Goal: Transaction & Acquisition: Subscribe to service/newsletter

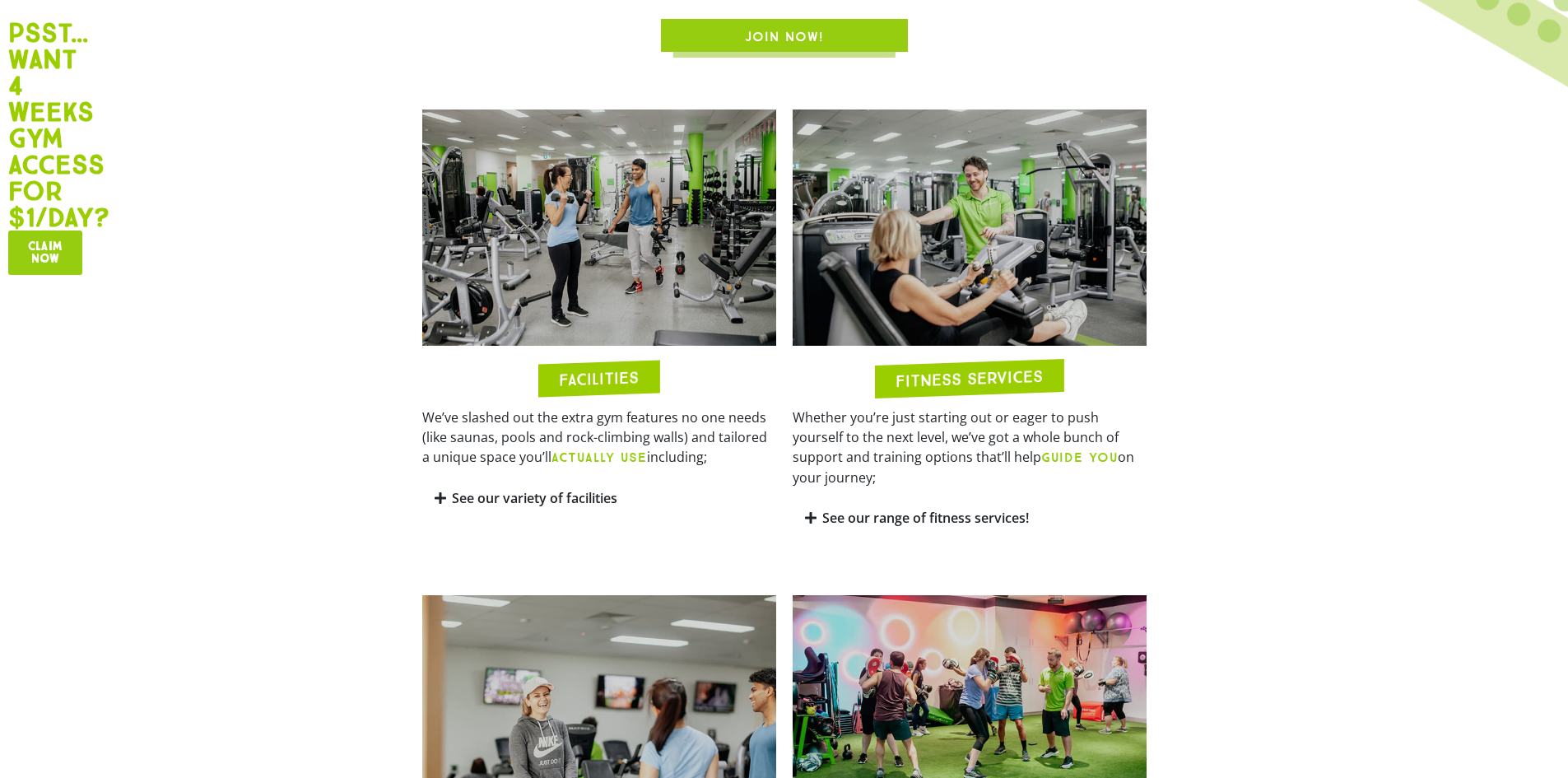
scroll to position [1235, 0]
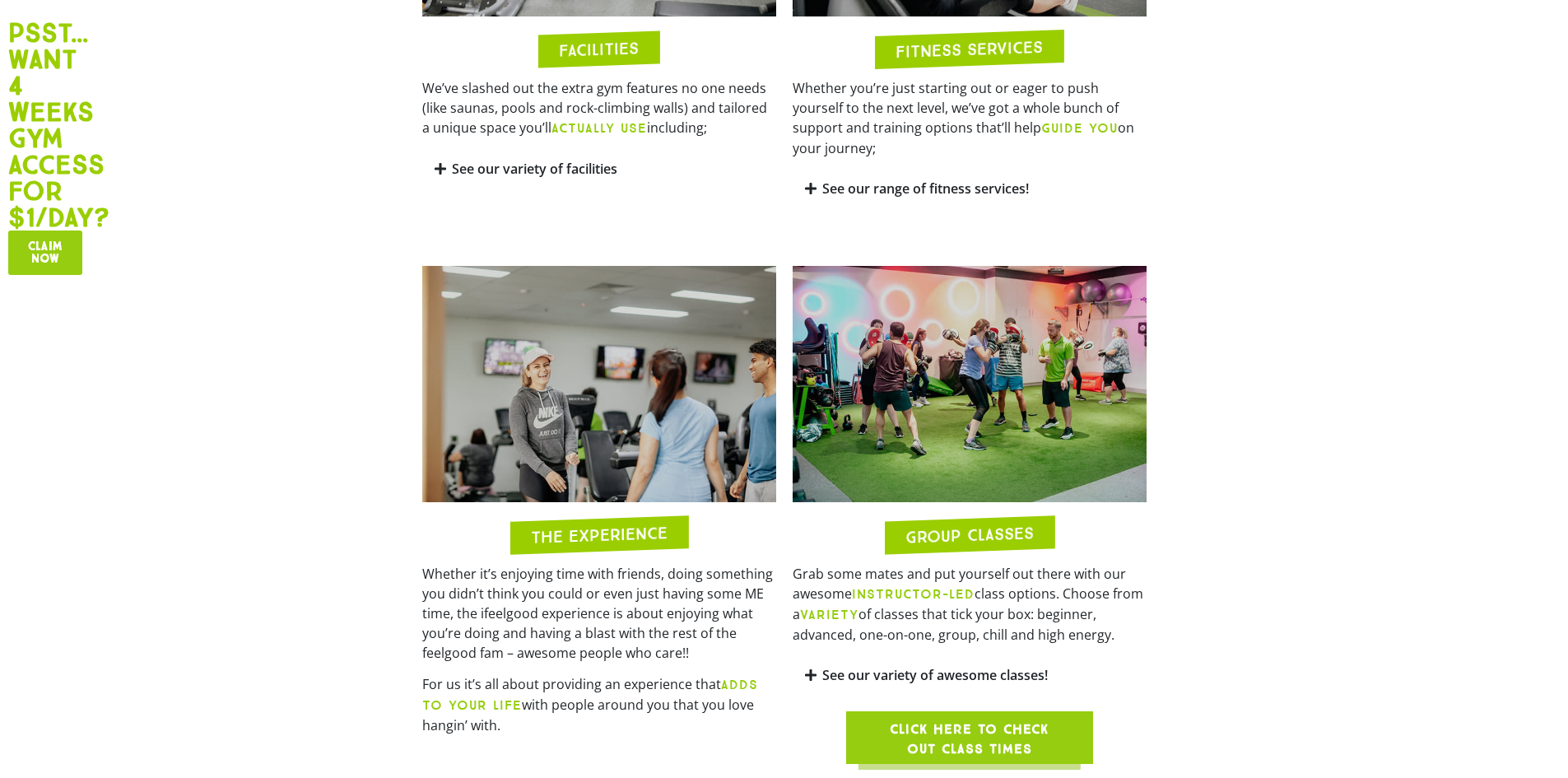
click at [989, 525] on h2 "GROUP CLASSES" at bounding box center [970, 535] width 128 height 21
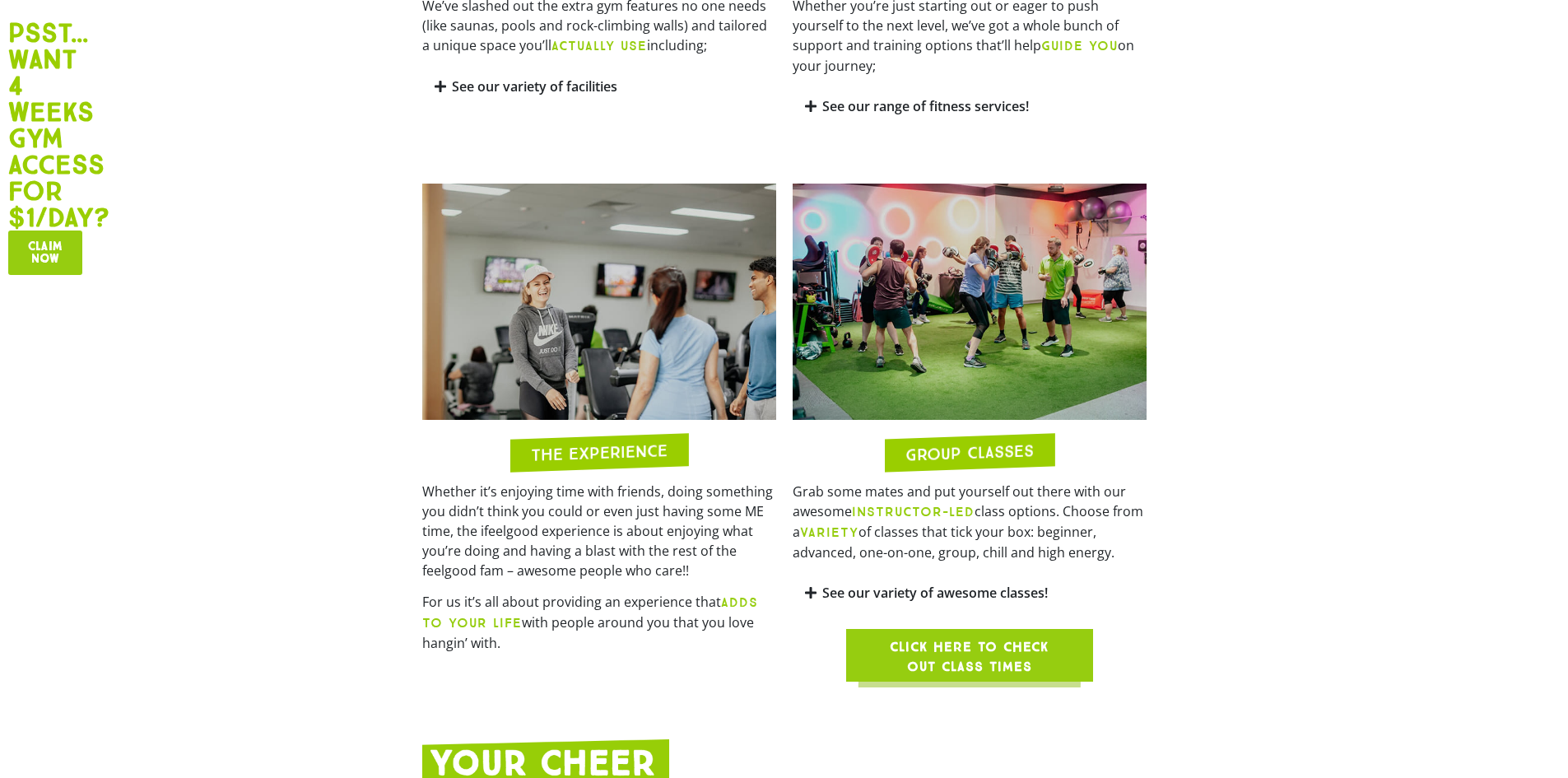
drag, startPoint x: 993, startPoint y: 633, endPoint x: 1014, endPoint y: 617, distance: 26.4
click at [993, 637] on span "Click here to check out class times" at bounding box center [970, 656] width 168 height 39
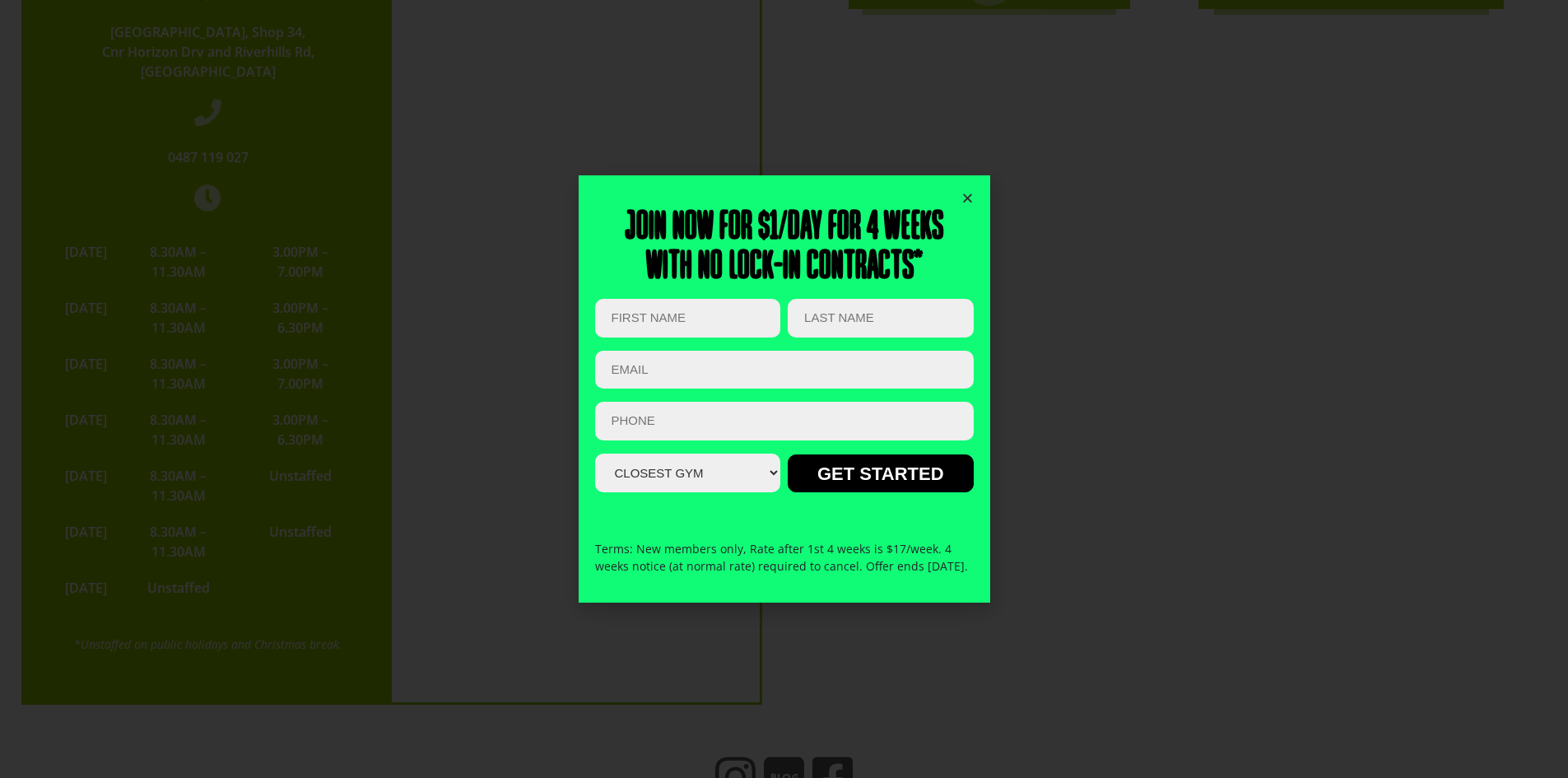
scroll to position [0, 0]
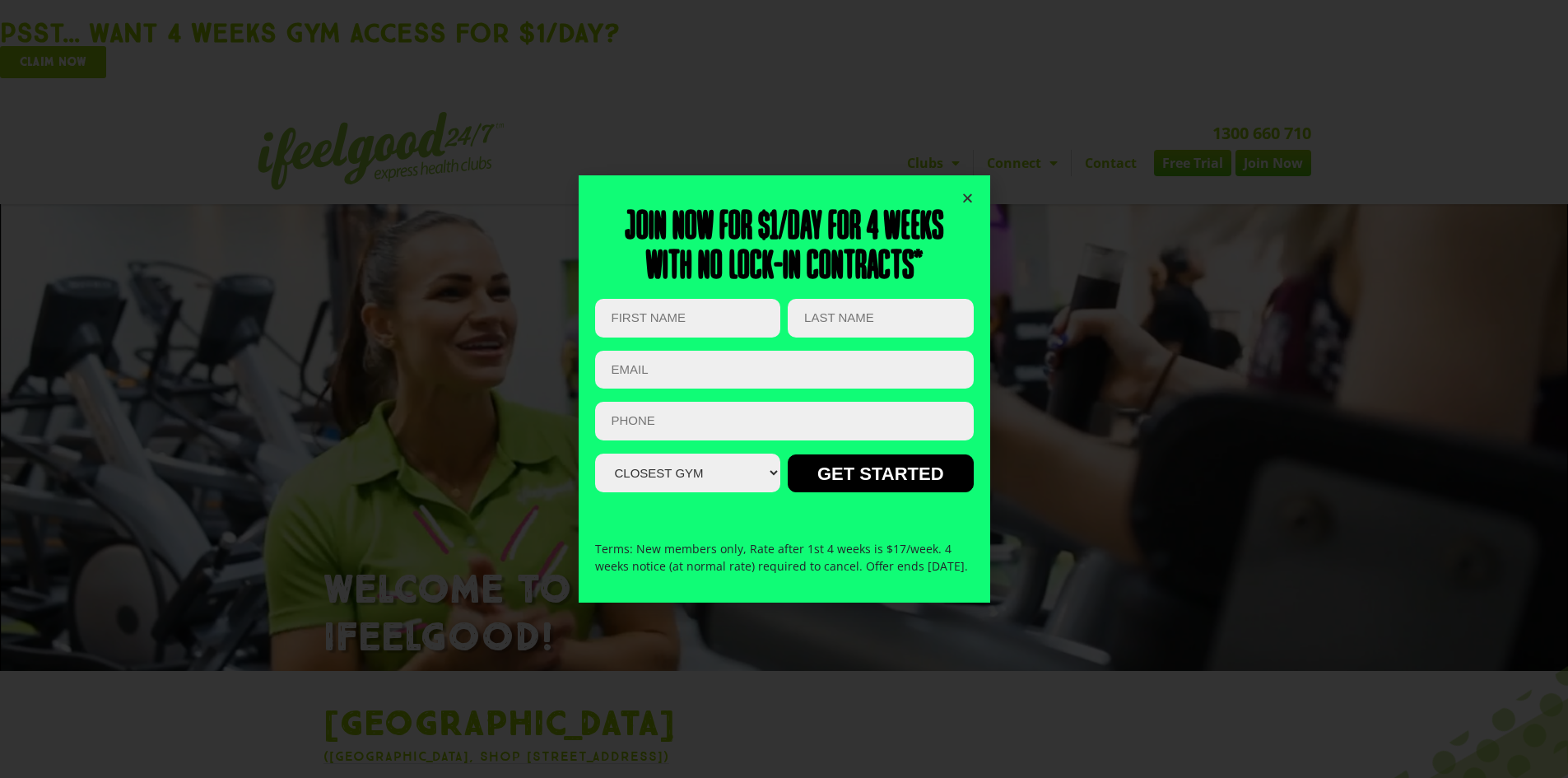
drag, startPoint x: 995, startPoint y: 505, endPoint x: 1035, endPoint y: -19, distance: 525.5
click at [965, 192] on icon "Close" at bounding box center [967, 198] width 12 height 12
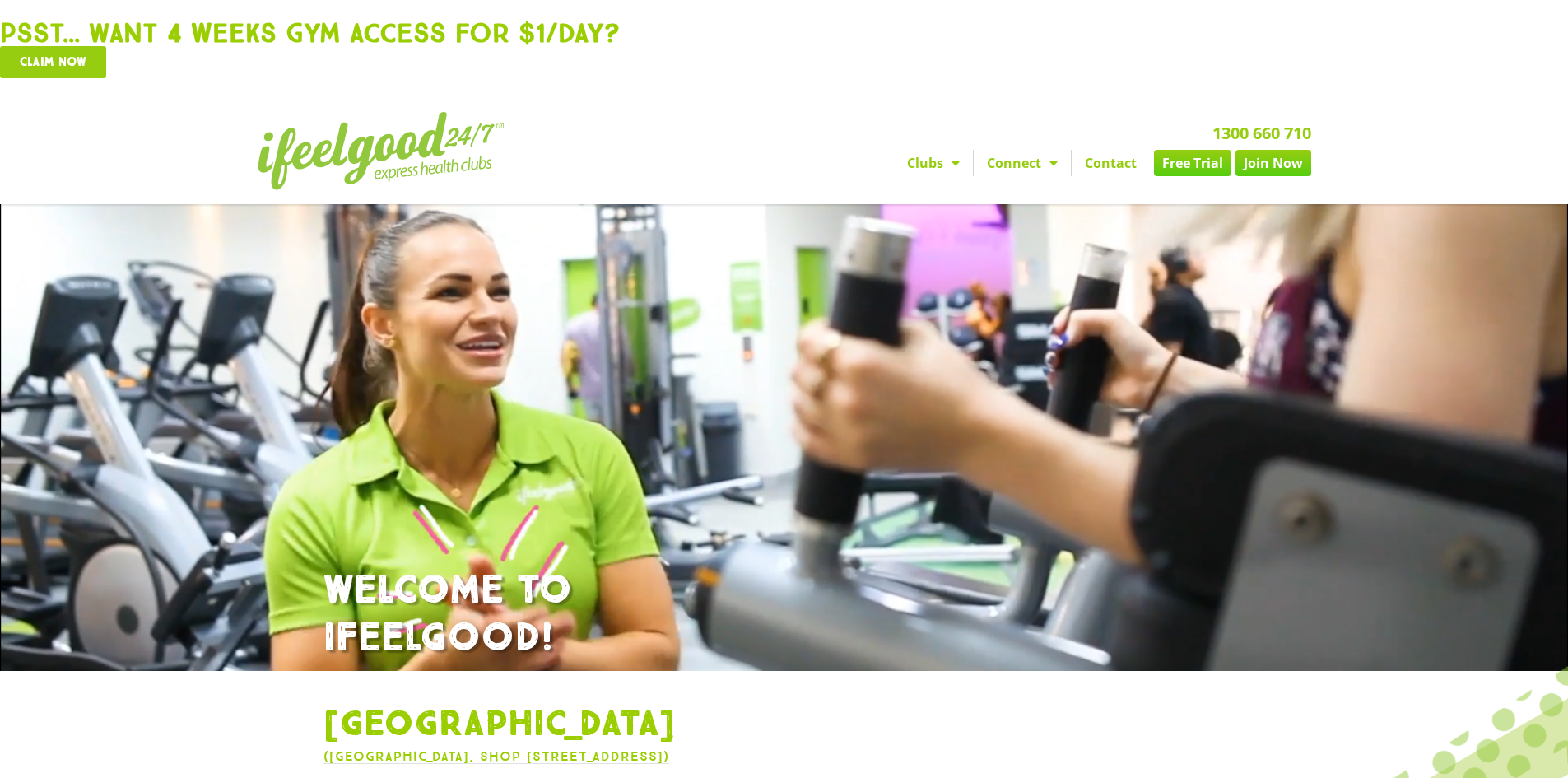
click at [1197, 162] on link "Free Trial" at bounding box center [1192, 163] width 77 height 27
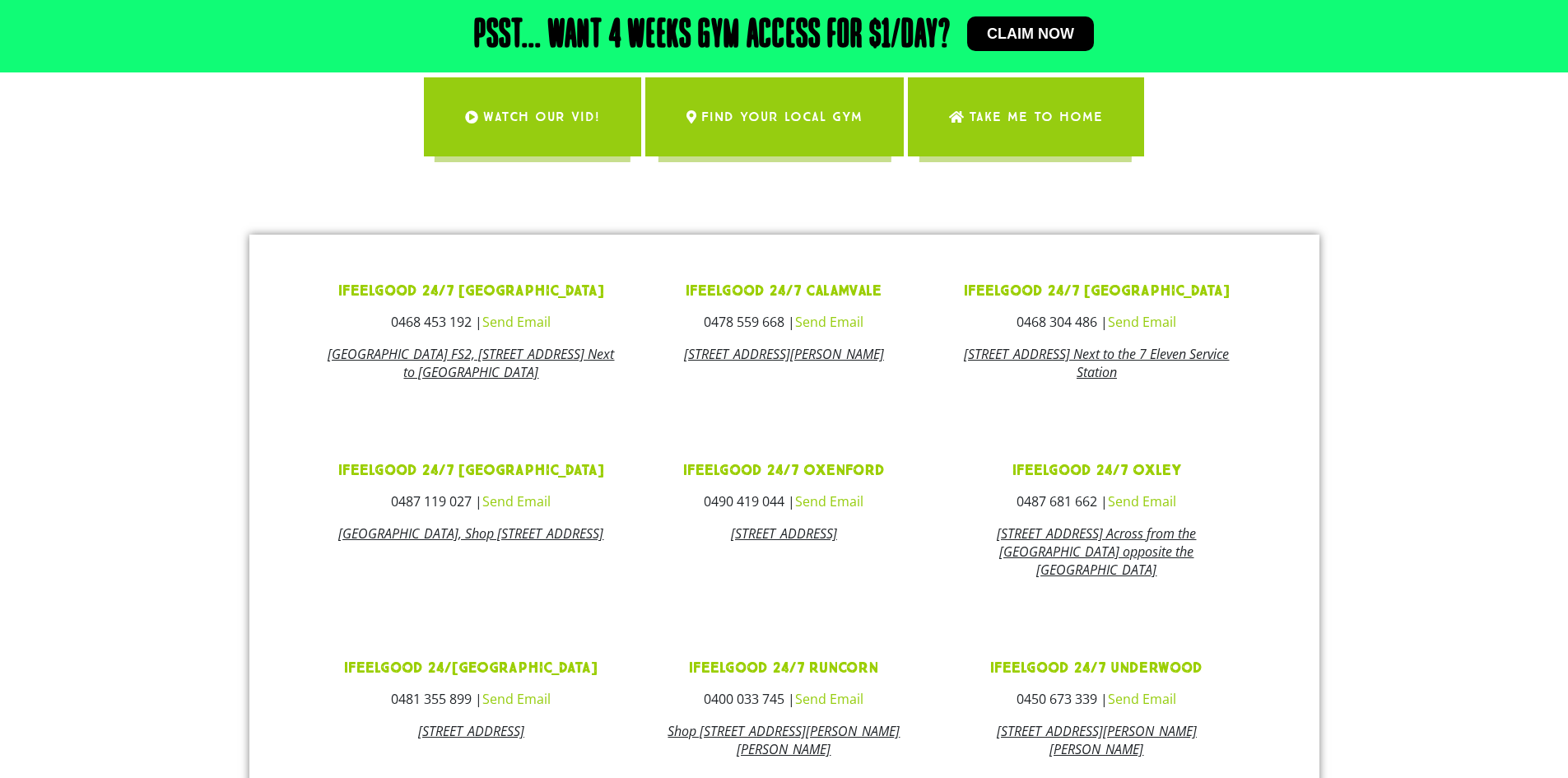
scroll to position [265, 0]
